Goal: Task Accomplishment & Management: Manage account settings

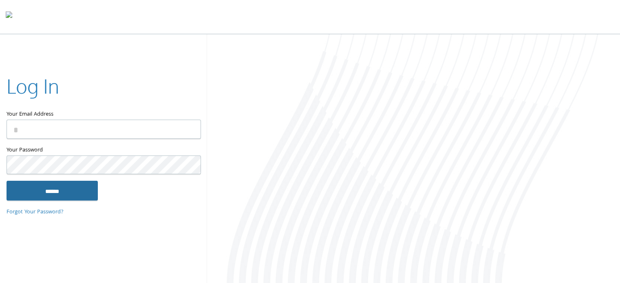
type input "**********"
click at [70, 196] on input "******" at bounding box center [52, 191] width 91 height 20
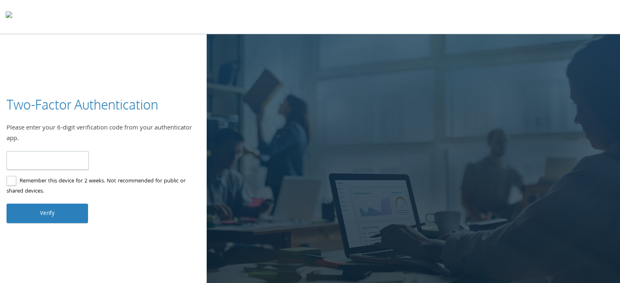
type input "******"
